Goal: Task Accomplishment & Management: Manage account settings

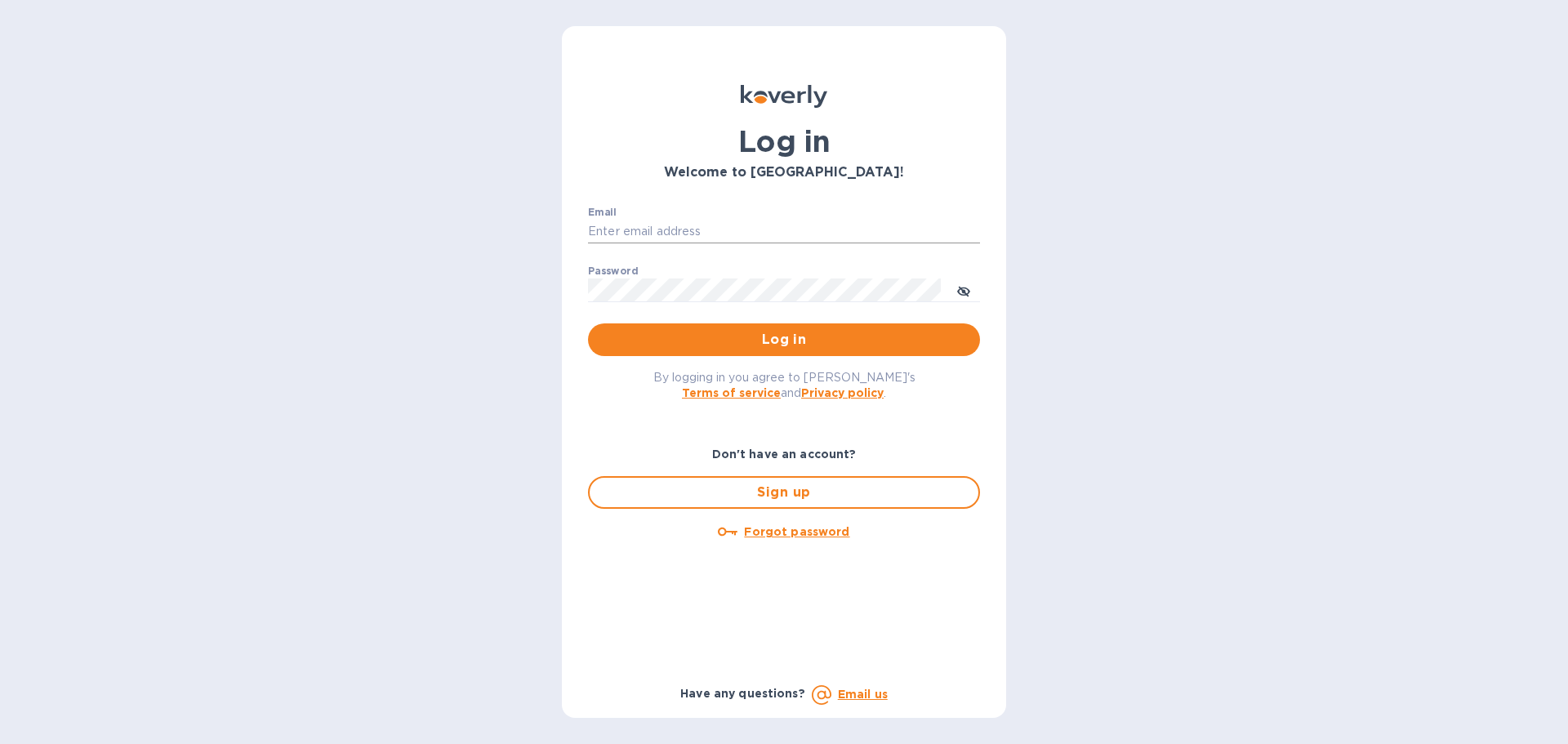
click at [731, 237] on input "Email" at bounding box center [784, 232] width 392 height 25
type input "[EMAIL_ADDRESS][DOMAIN_NAME]"
click at [726, 340] on span "Log in" at bounding box center [784, 340] width 366 height 20
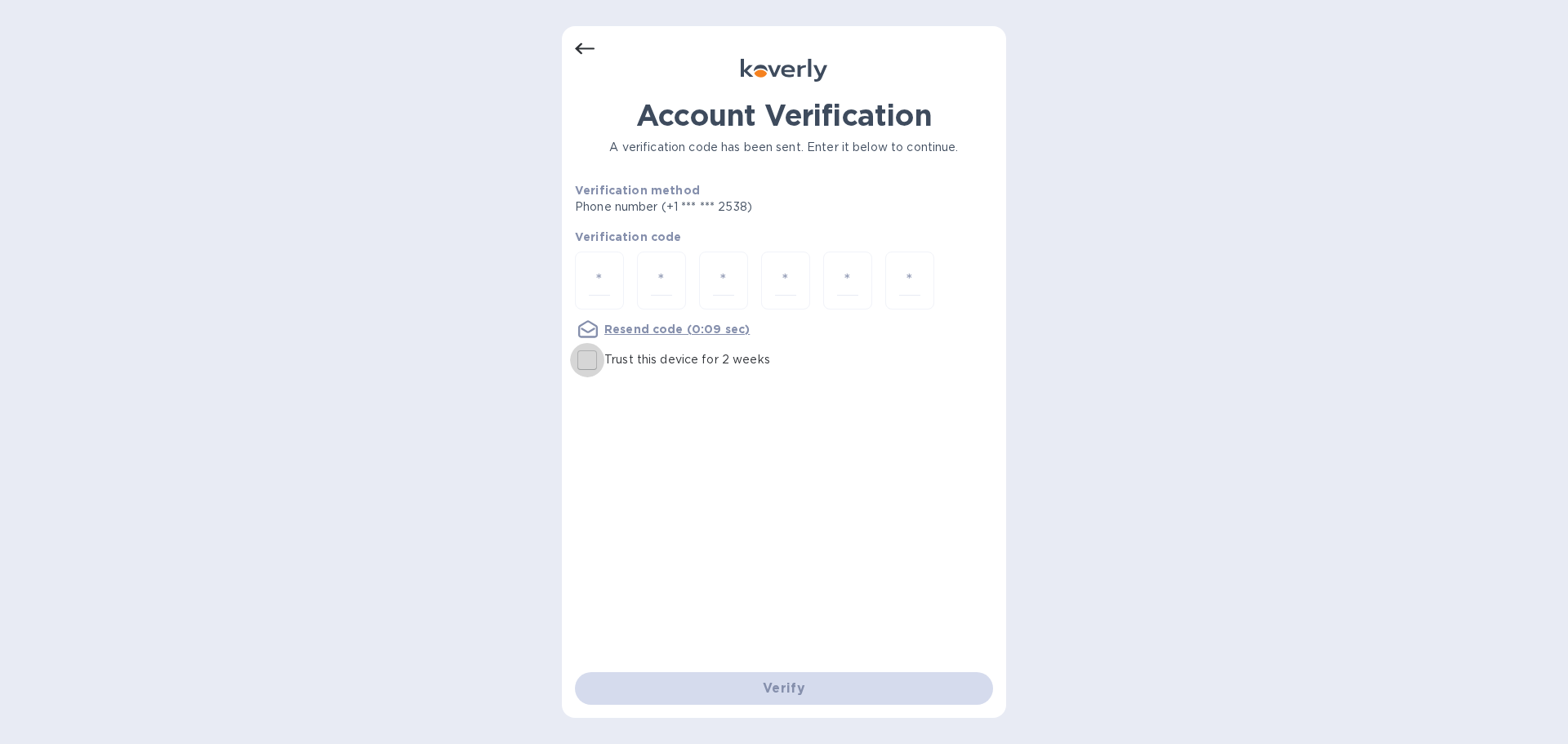
click at [593, 358] on input "Trust this device for 2 weeks" at bounding box center [586, 360] width 34 height 34
checkbox input "true"
click at [607, 280] on input "number" at bounding box center [600, 280] width 22 height 30
type input "6"
type input "9"
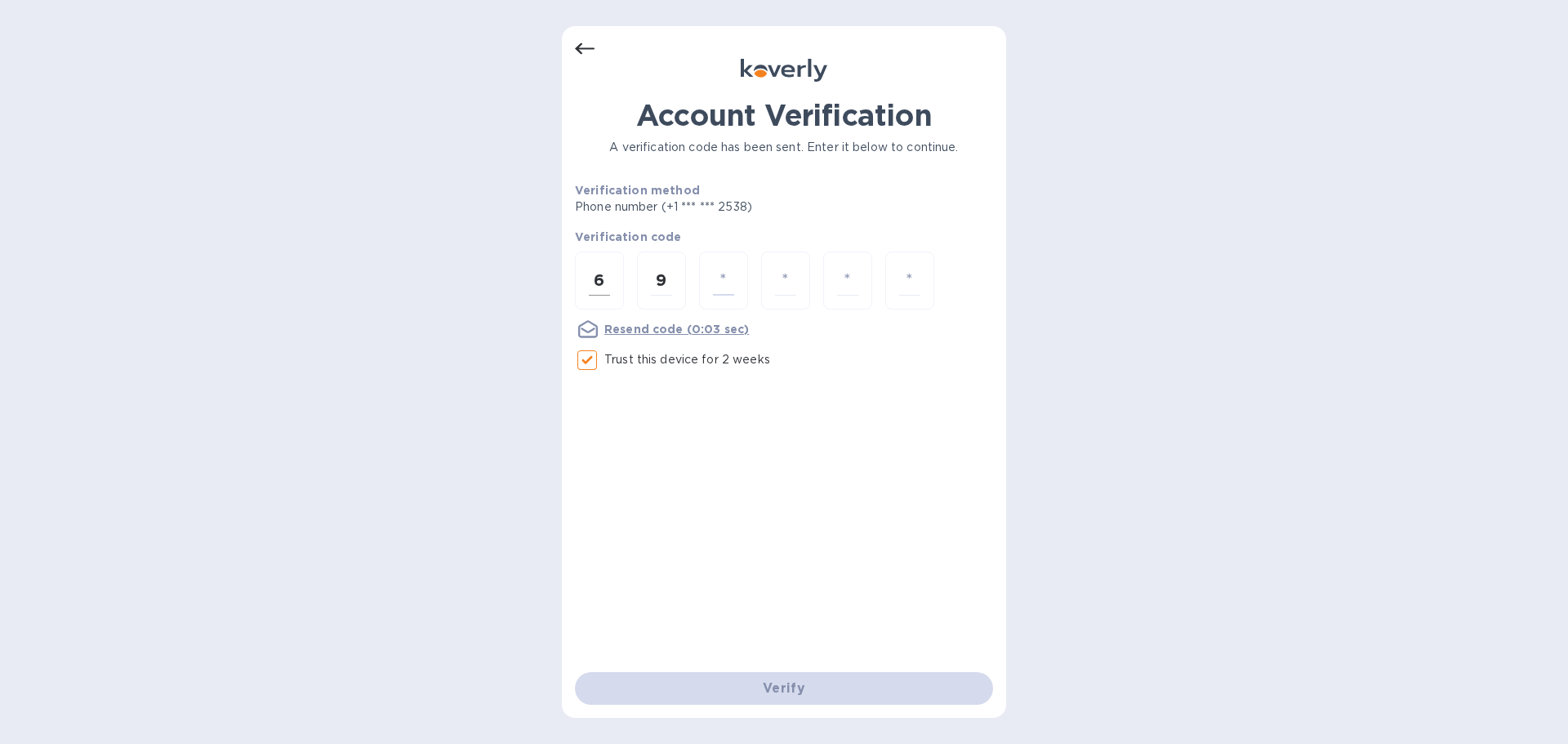
type input "2"
type input "9"
type input "0"
type input "7"
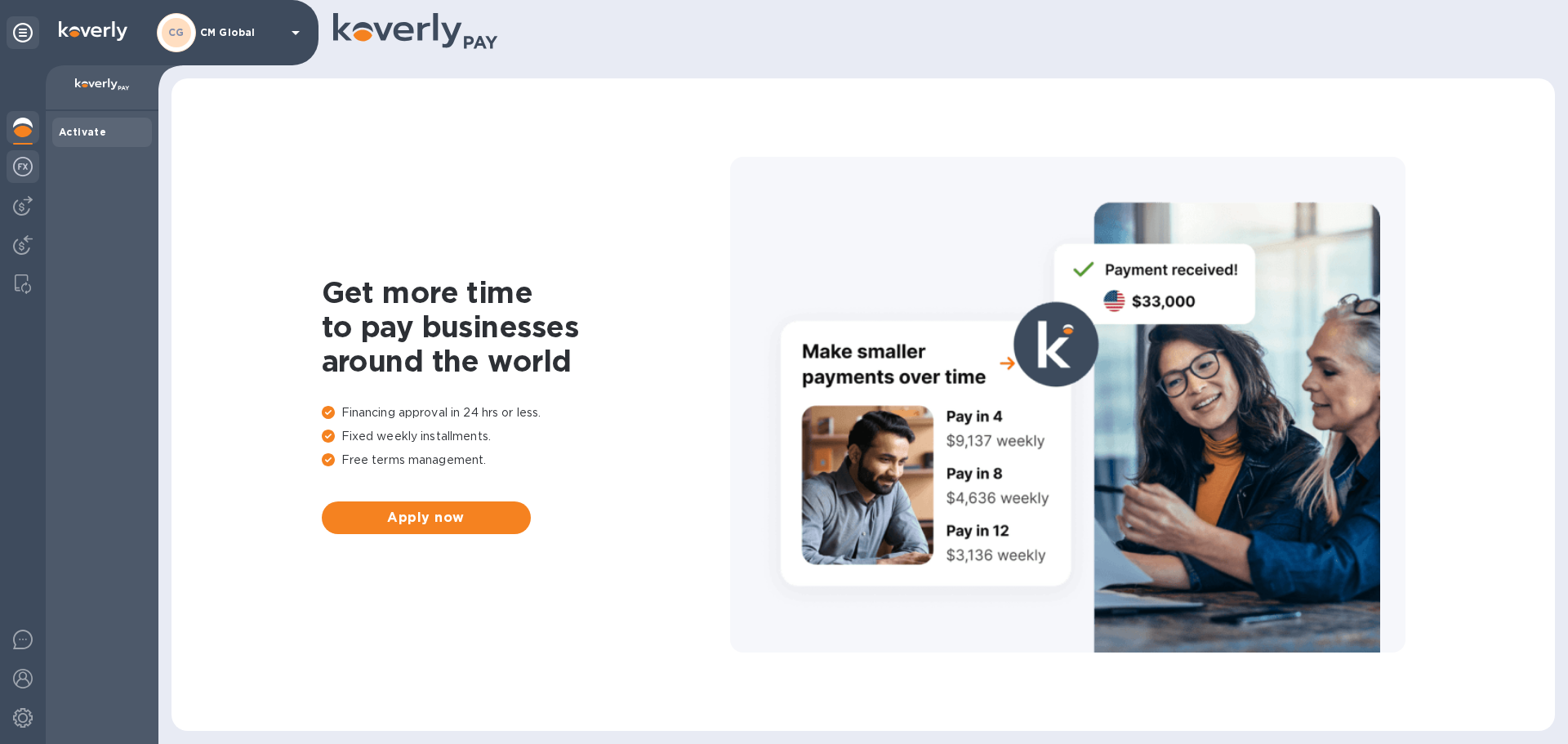
click at [27, 167] on img at bounding box center [23, 167] width 20 height 20
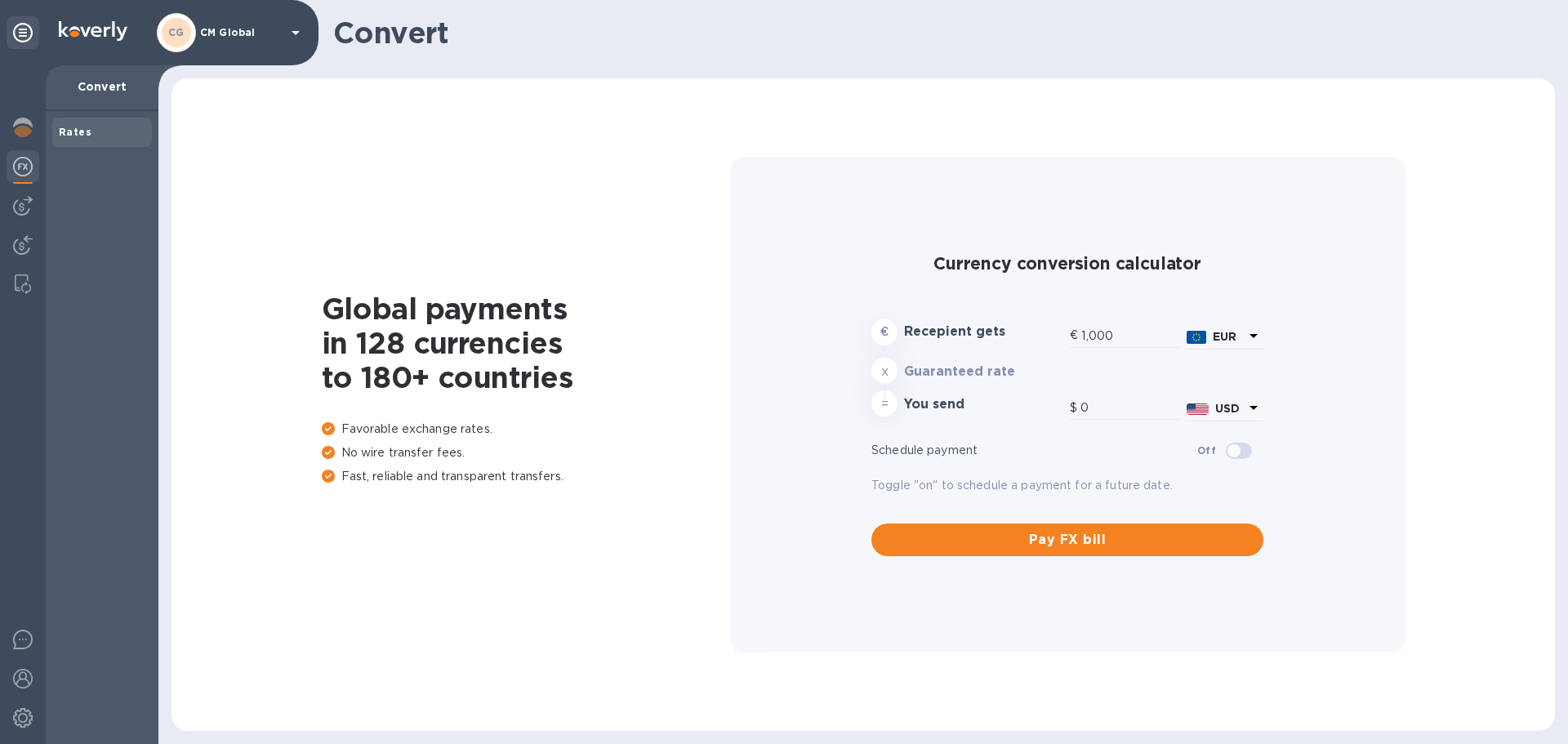
type input "1,174.97"
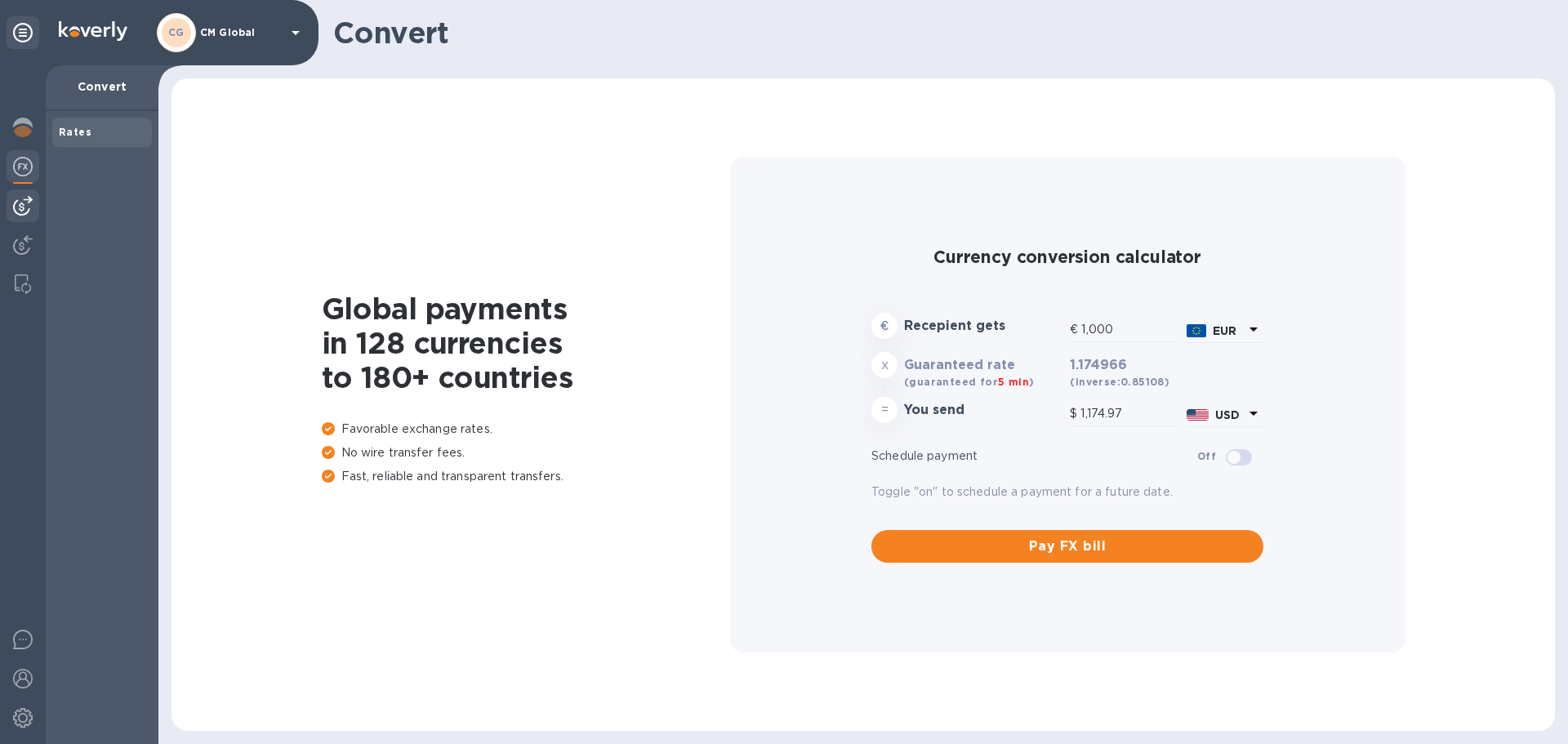
click at [20, 199] on img at bounding box center [23, 206] width 20 height 20
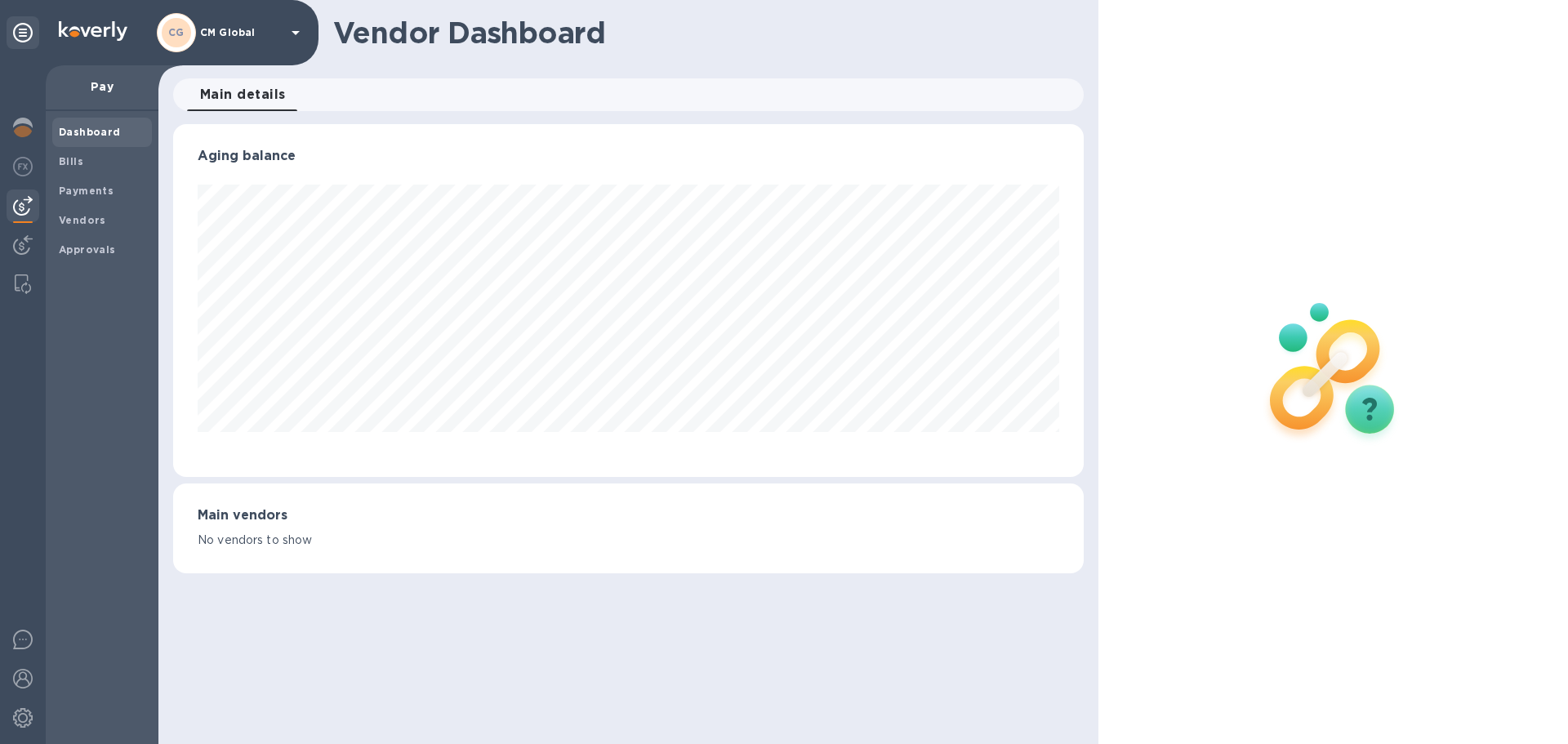
scroll to position [353, 910]
click at [83, 192] on b "Payments" at bounding box center [86, 191] width 55 height 12
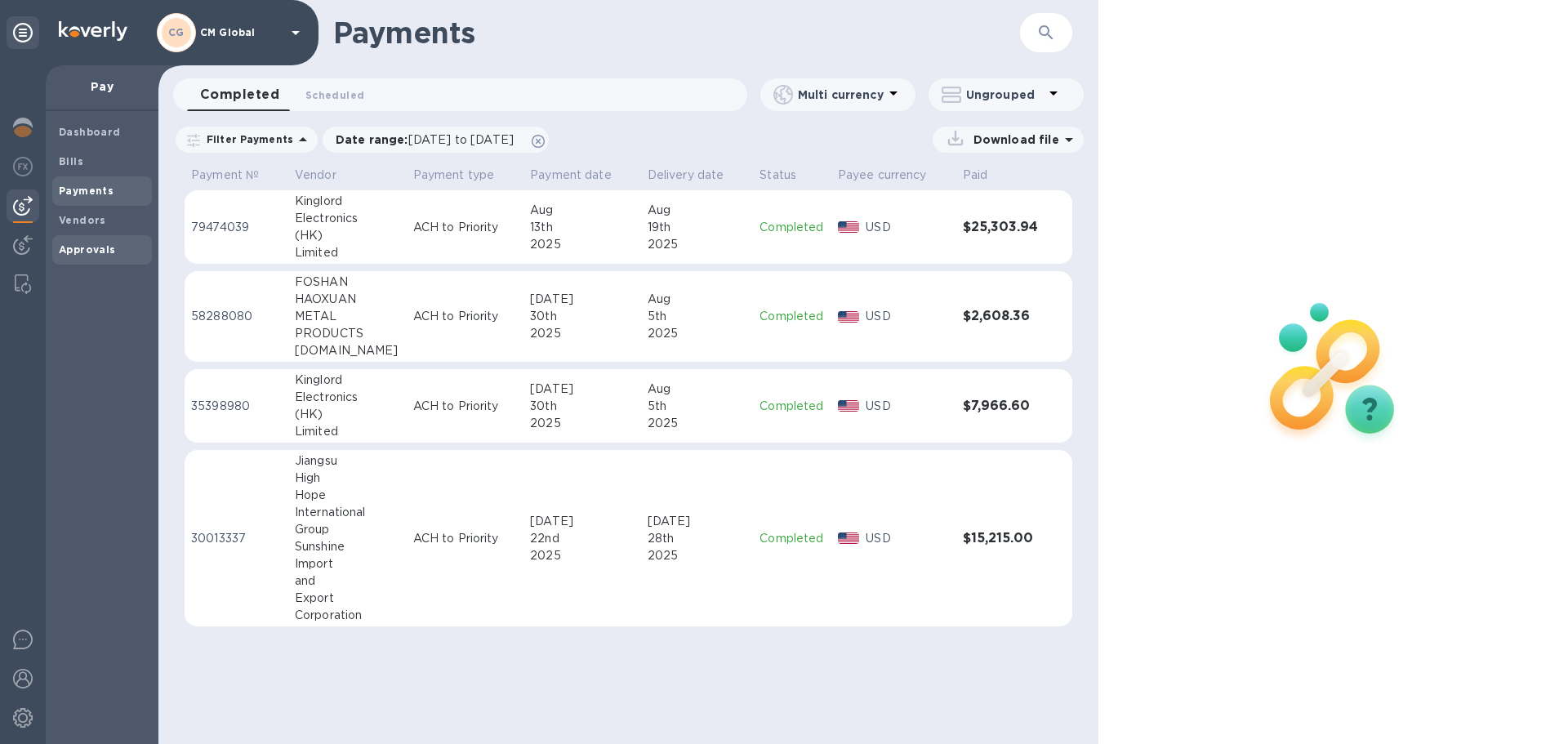
click at [74, 245] on b "Approvals" at bounding box center [87, 249] width 57 height 12
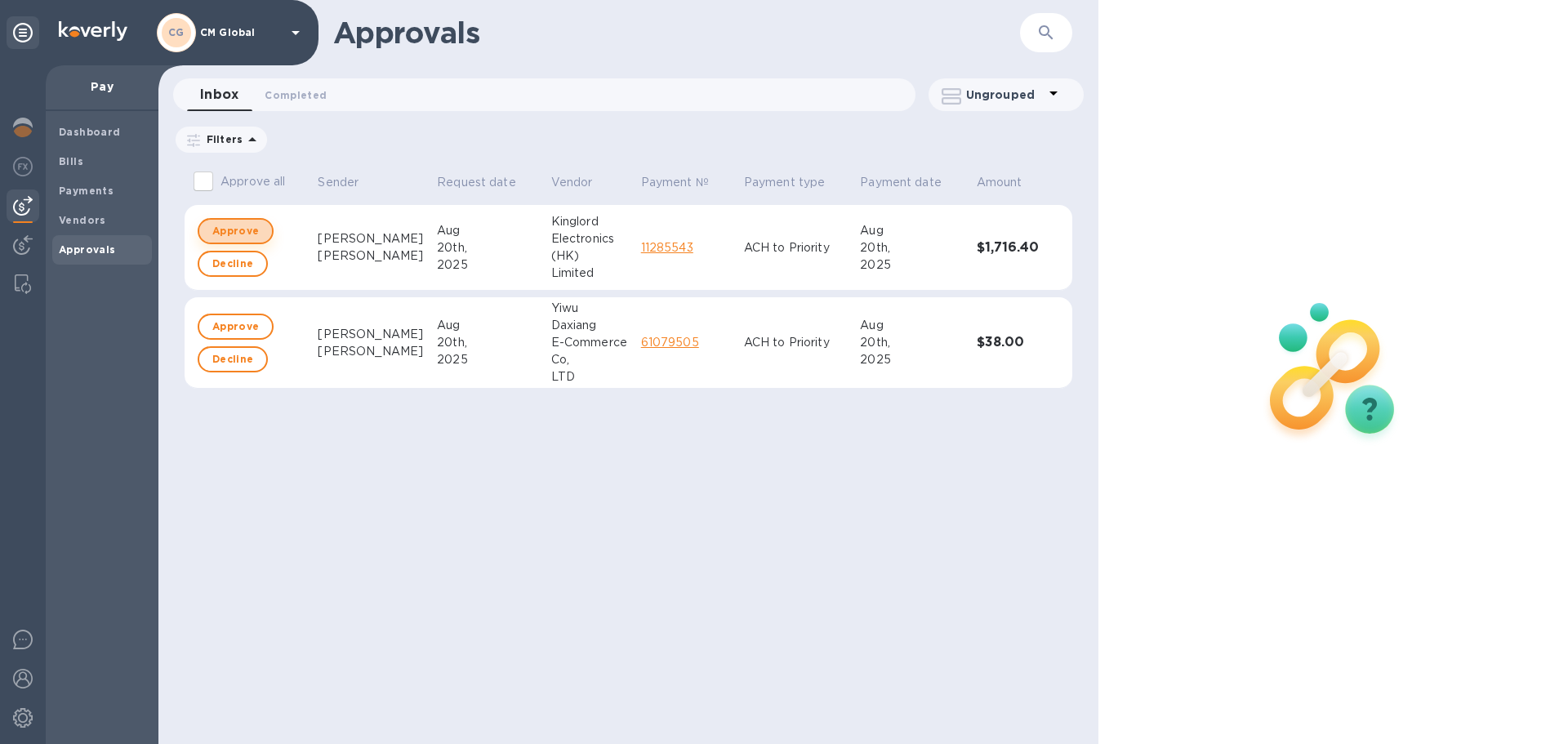
click at [228, 229] on span "Approve" at bounding box center [235, 231] width 46 height 20
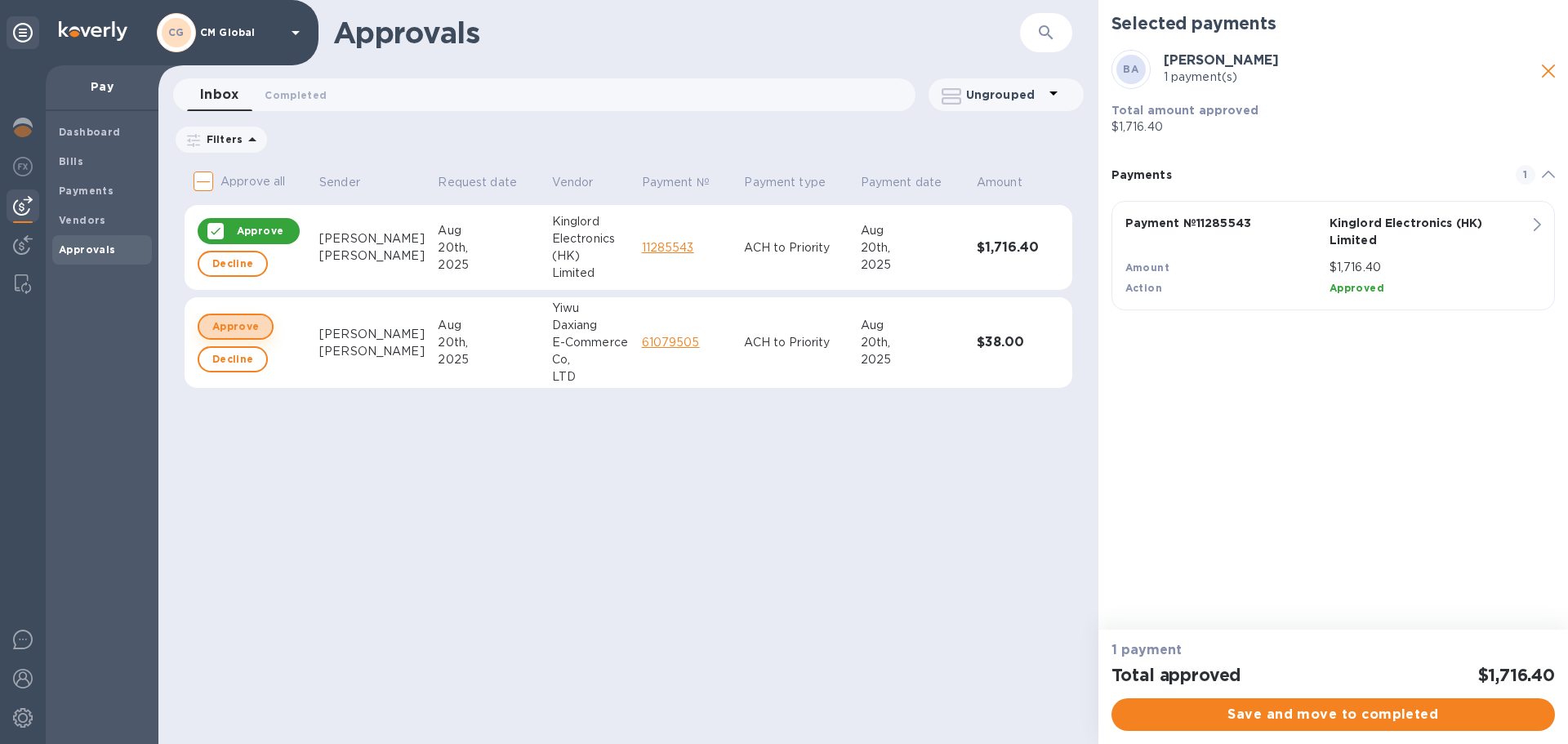
click at [212, 326] on span "Approve" at bounding box center [235, 327] width 46 height 20
checkbox input "true"
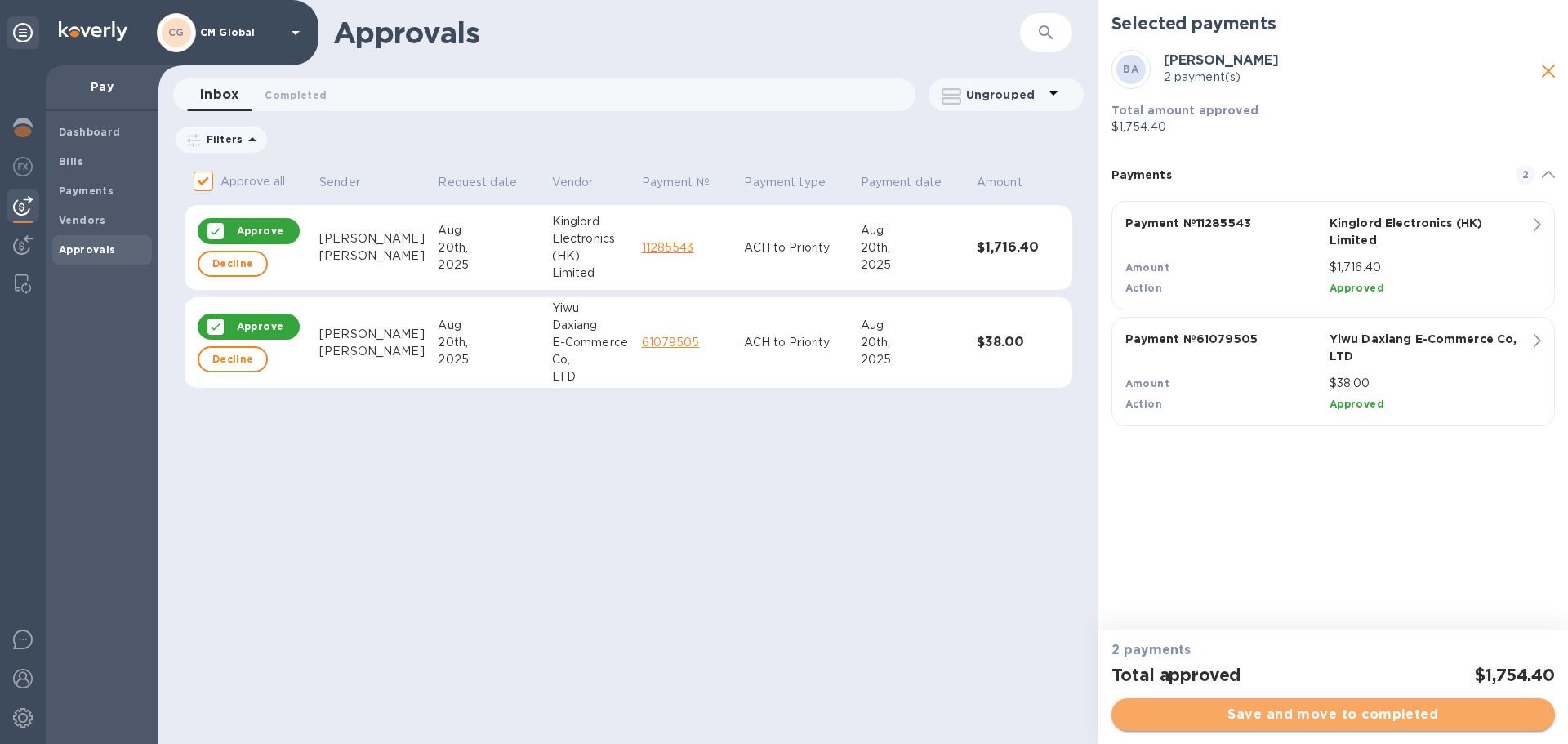
click at [1362, 714] on span "Save and move to completed" at bounding box center [1333, 715] width 417 height 20
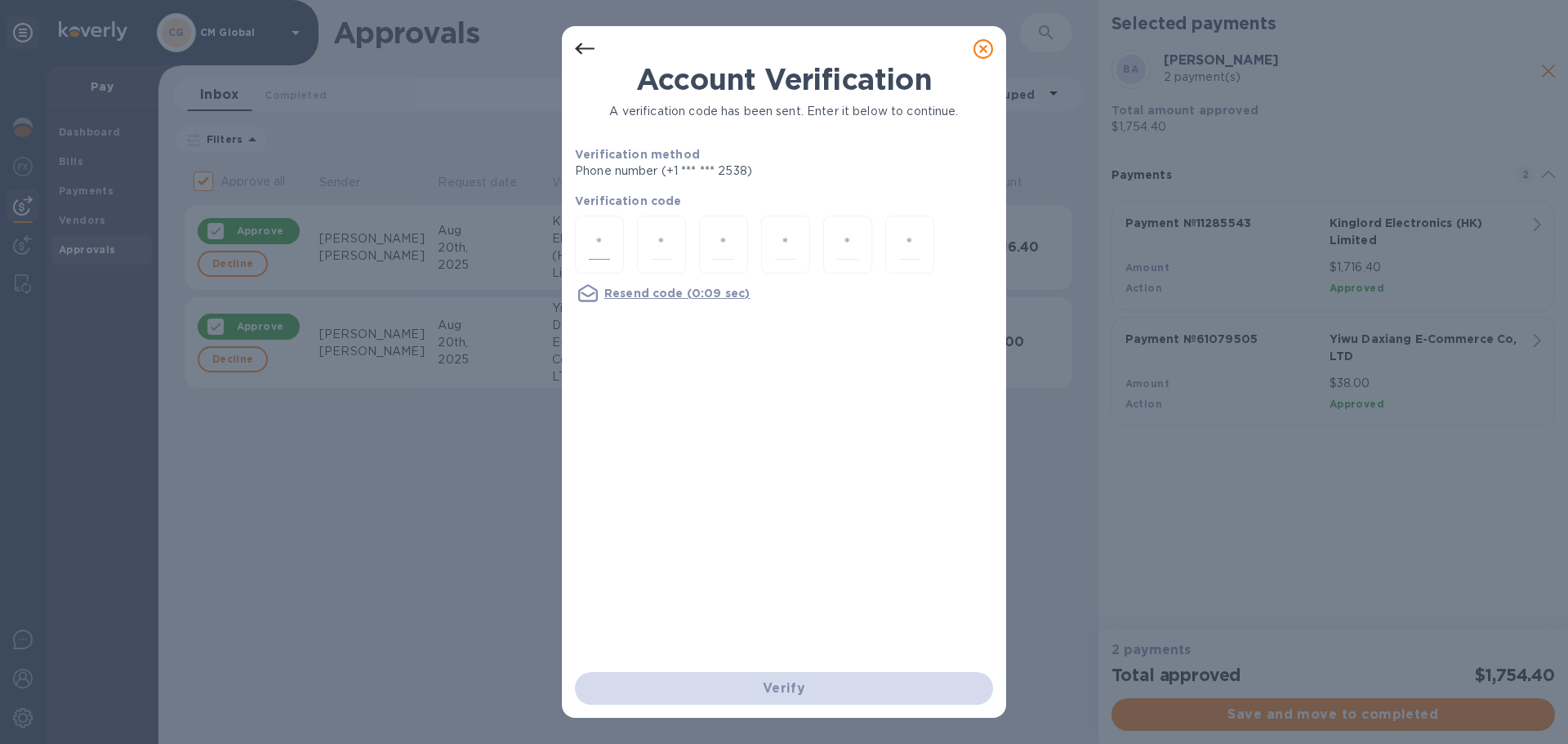
click at [611, 241] on div at bounding box center [599, 245] width 49 height 58
type input "1"
type input "8"
type input "4"
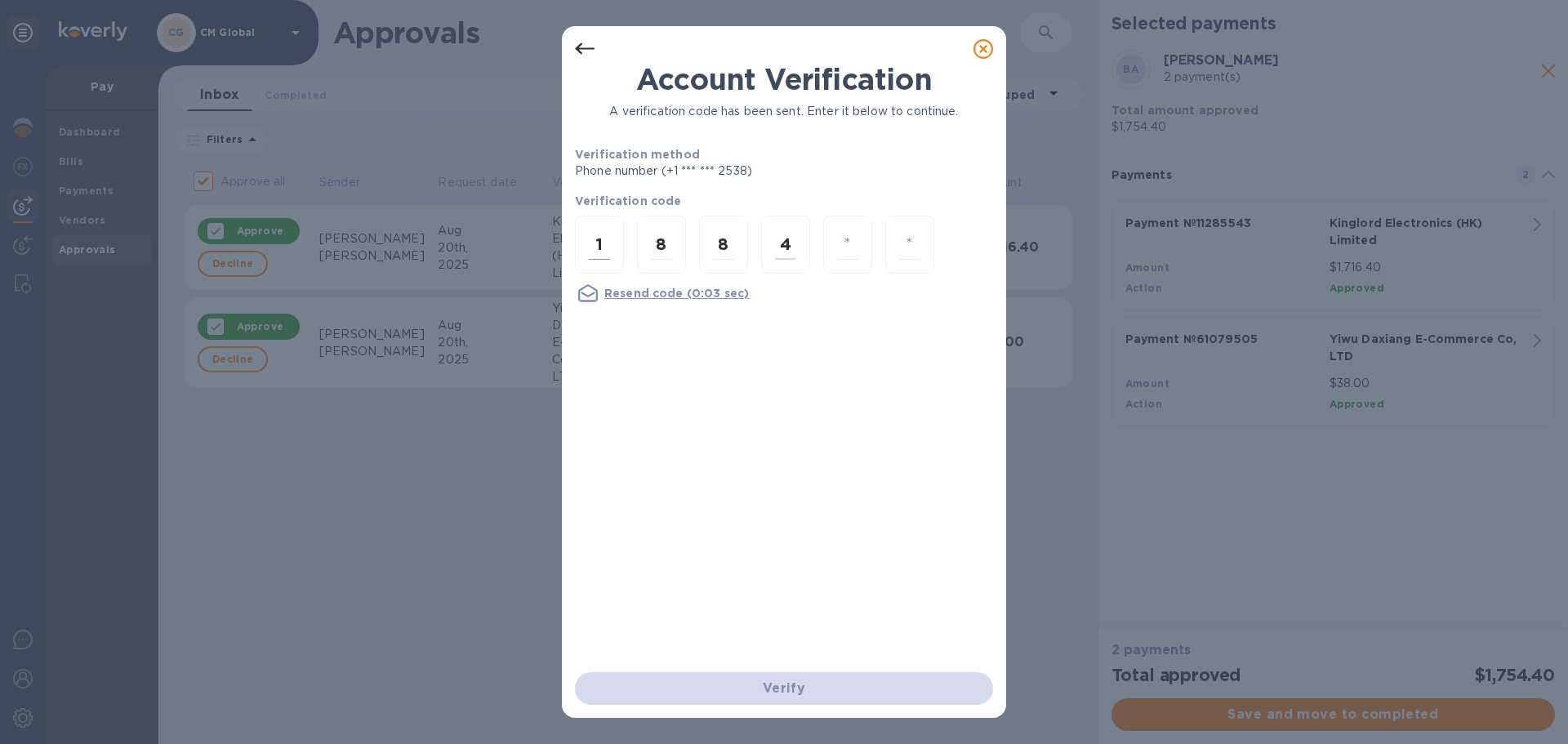
type input "0"
type input "3"
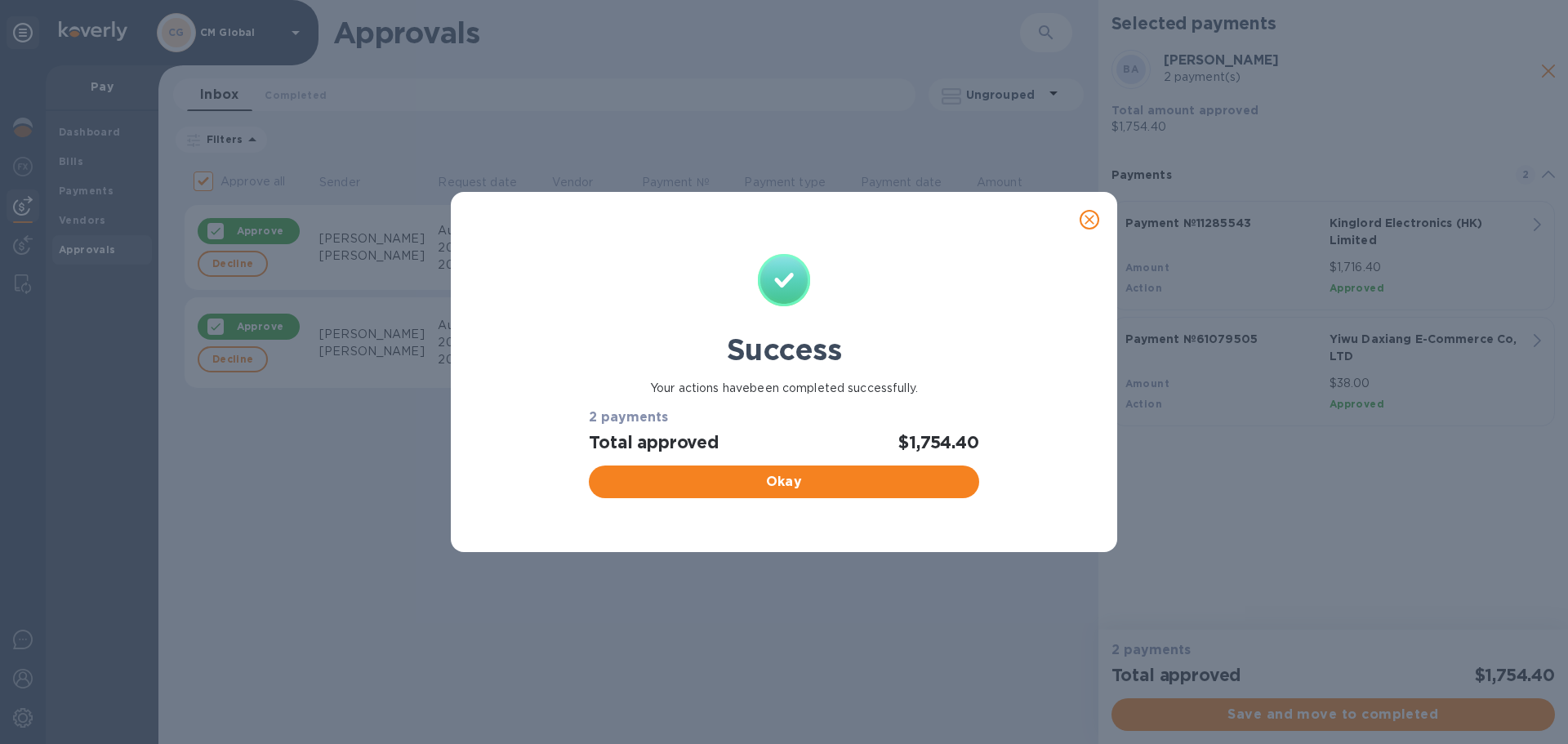
checkbox input "false"
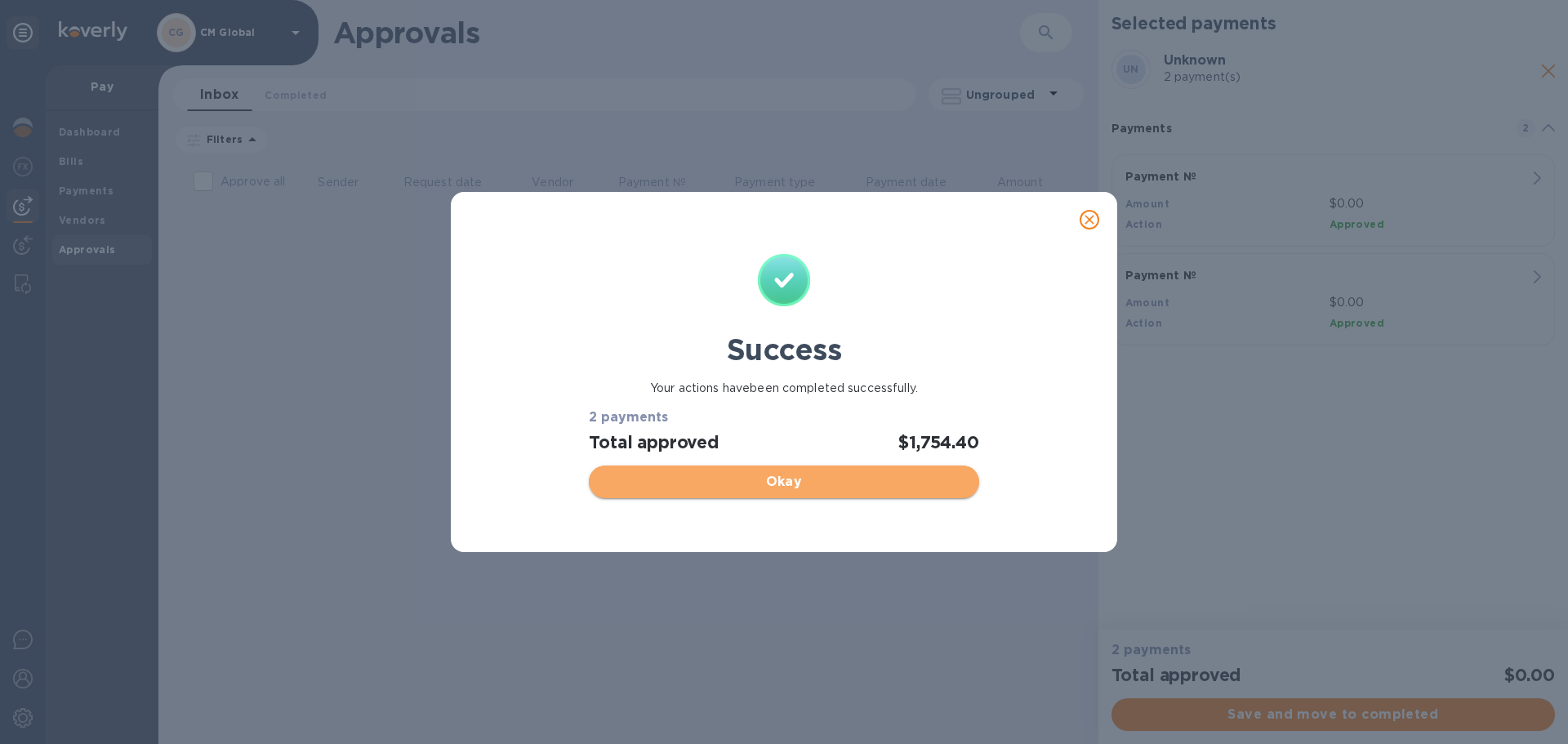
click at [817, 481] on span "Okay" at bounding box center [784, 482] width 363 height 20
